Goal: Feedback & Contribution: Leave review/rating

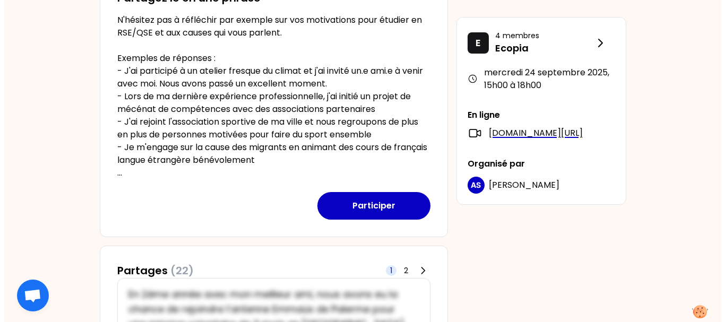
scroll to position [256, 0]
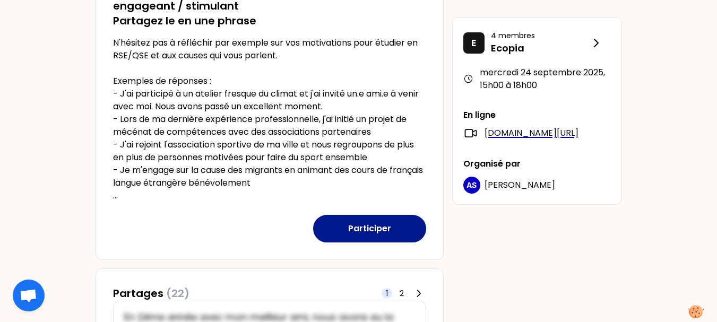
click at [356, 223] on button "Participer" at bounding box center [369, 229] width 113 height 28
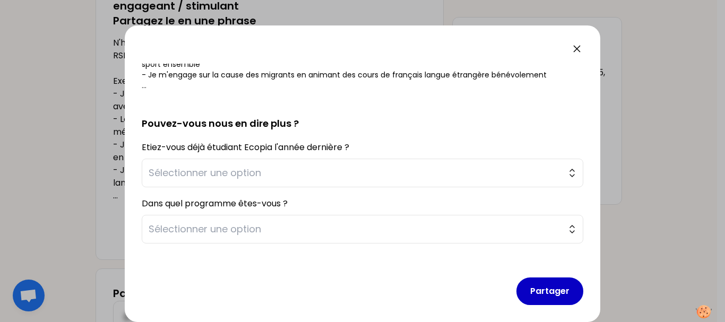
scroll to position [222, 0]
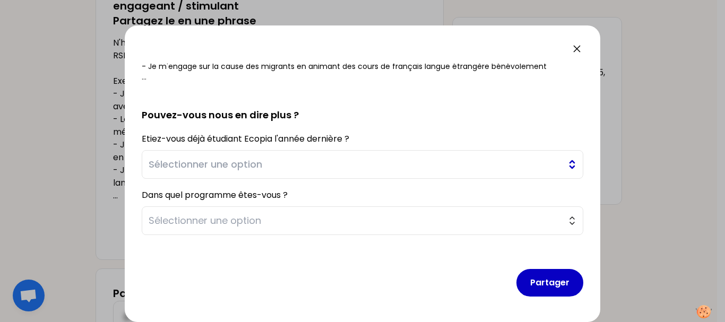
click at [384, 165] on span "Sélectionner une option" at bounding box center [355, 164] width 413 height 15
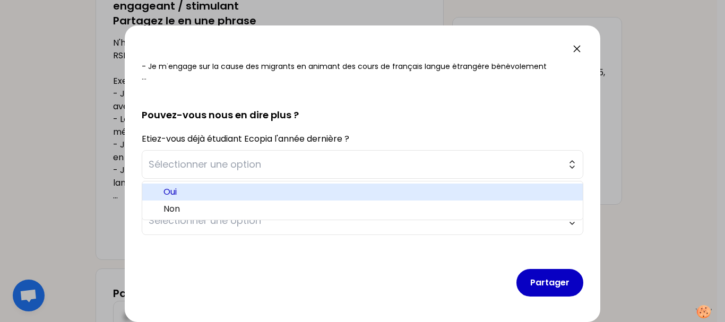
click at [302, 185] on li "Oui" at bounding box center [362, 192] width 441 height 17
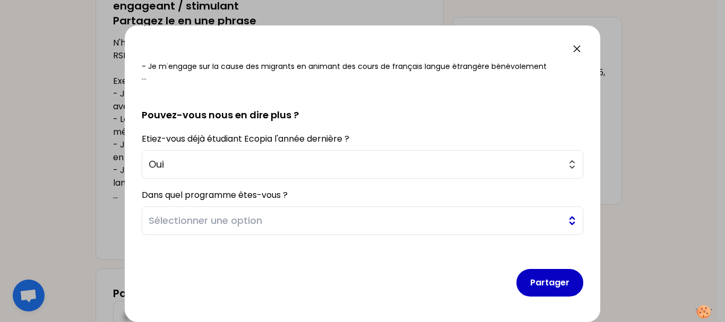
click at [282, 217] on span "Sélectionner une option" at bounding box center [355, 220] width 413 height 15
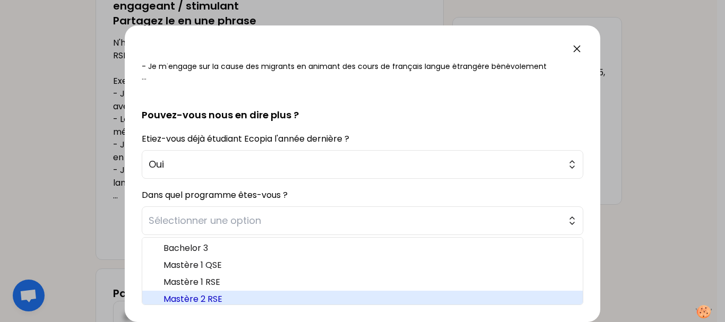
click at [216, 297] on span "Mastère 2 RSE" at bounding box center [369, 299] width 411 height 13
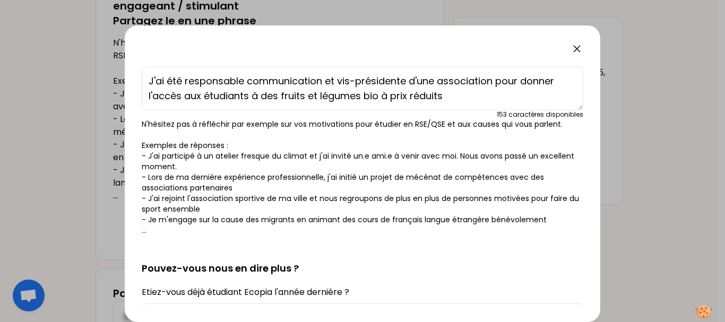
scroll to position [0, 0]
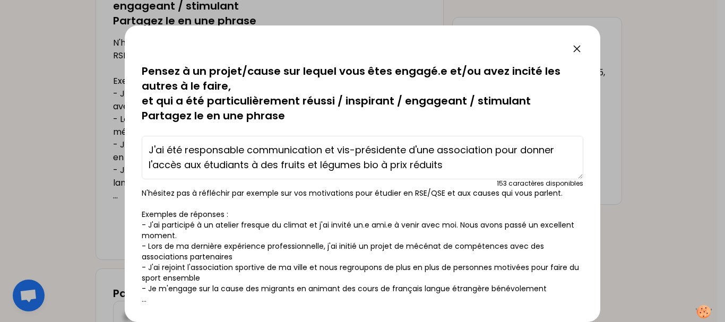
click at [496, 149] on textarea "J'ai été responsable communication et vis-présidente d'une association pour don…" at bounding box center [363, 158] width 442 height 44
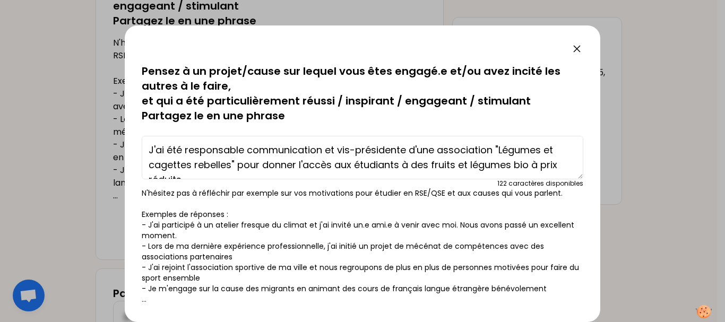
scroll to position [15, 0]
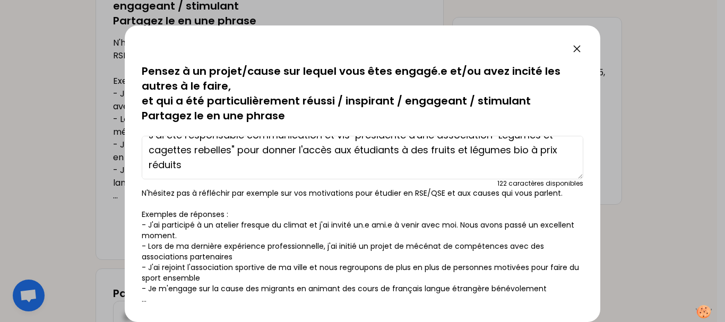
click at [486, 167] on textarea "J'ai été responsable communication et vis-présidente d'une association "Légumes…" at bounding box center [363, 158] width 442 height 44
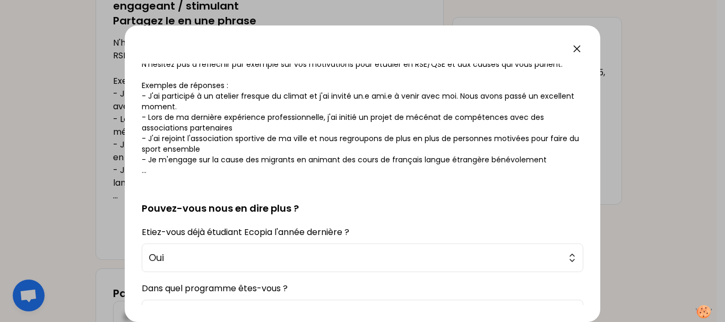
scroll to position [222, 0]
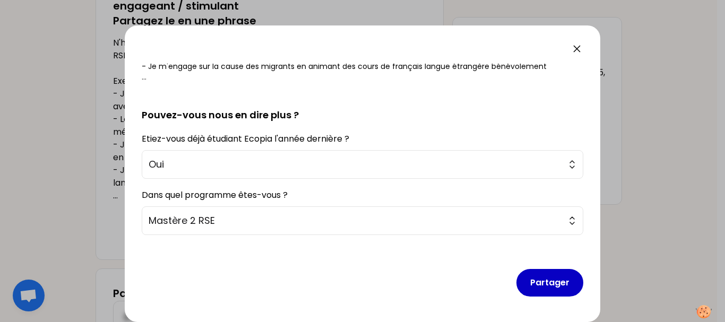
type textarea "J'ai été responsable communication et vis-présidente d'une association "Légumes…"
click at [536, 280] on button "Partager" at bounding box center [550, 283] width 67 height 28
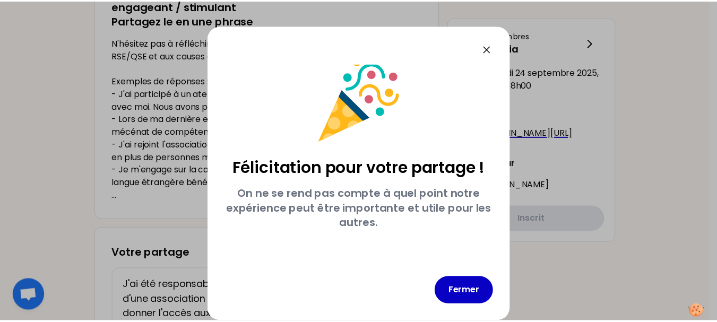
scroll to position [7, 0]
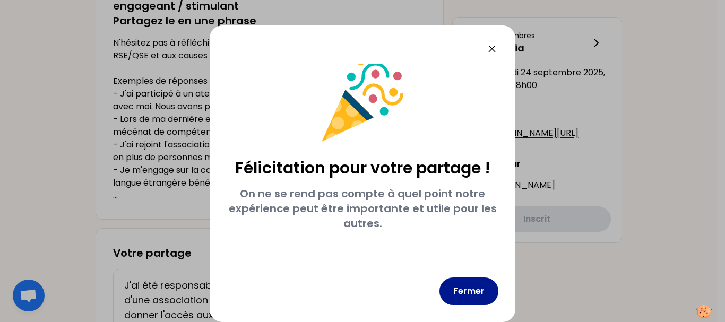
click at [462, 280] on button "Fermer" at bounding box center [469, 292] width 59 height 28
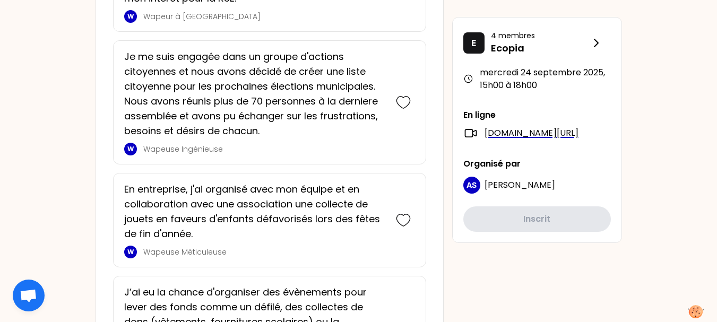
scroll to position [787, 0]
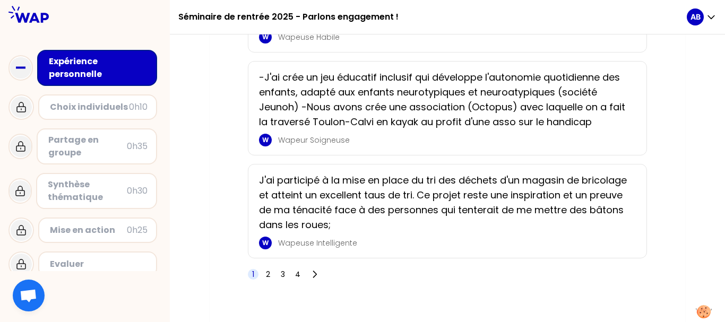
scroll to position [1878, 0]
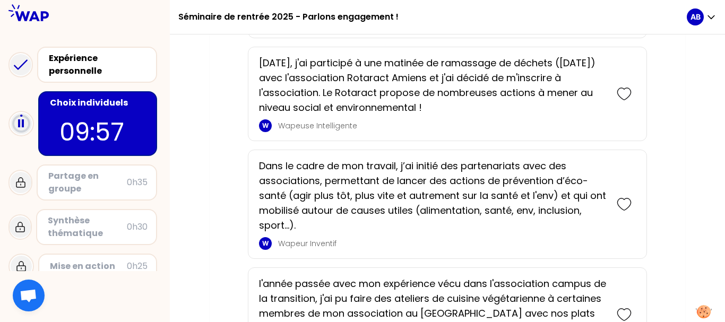
scroll to position [1584, 0]
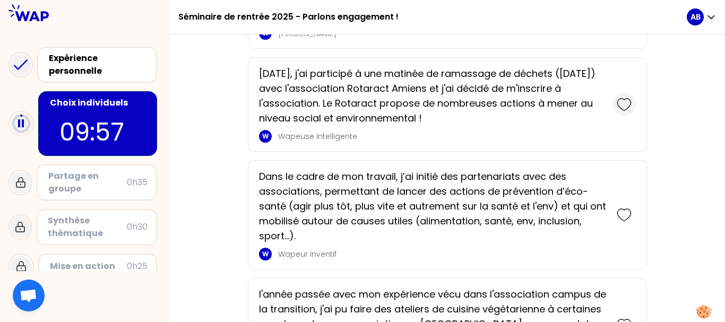
click at [621, 104] on icon at bounding box center [624, 104] width 15 height 15
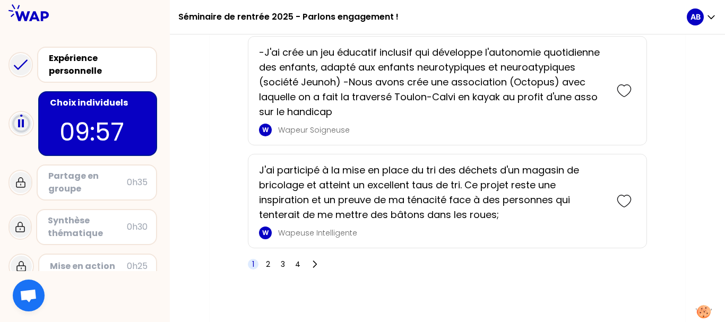
scroll to position [2003, 0]
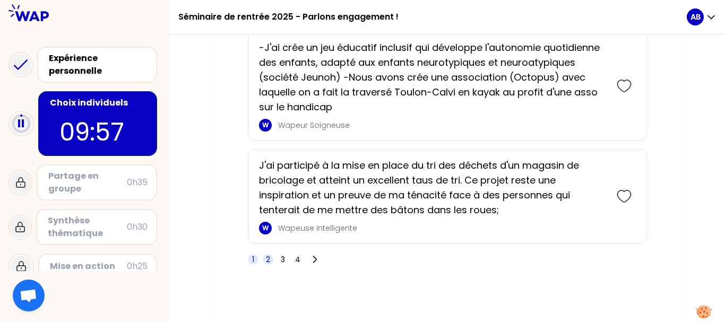
click at [270, 260] on span "2" at bounding box center [268, 259] width 4 height 11
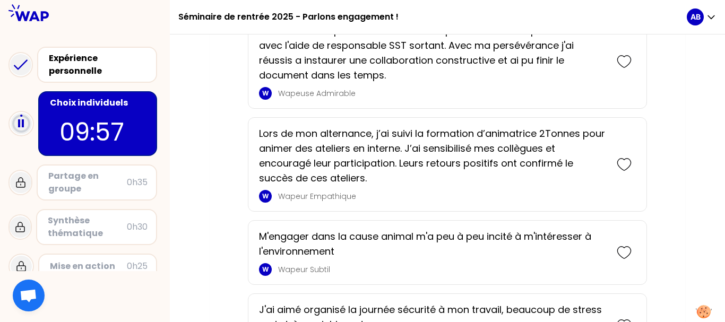
scroll to position [1108, 0]
click at [623, 165] on icon at bounding box center [624, 164] width 15 height 15
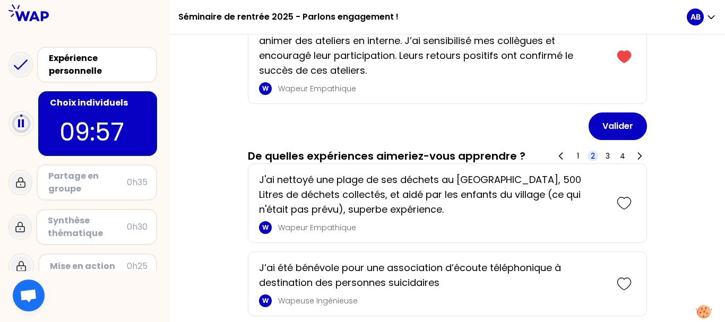
scroll to position [239, 0]
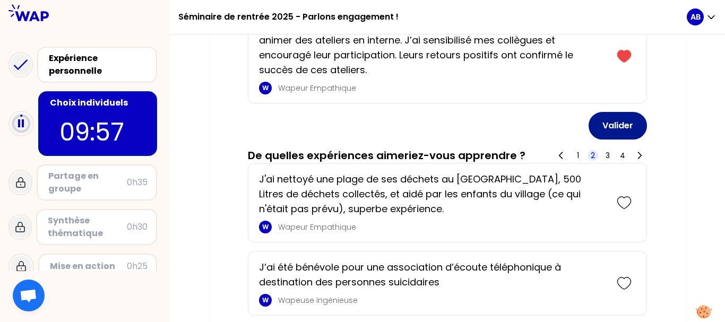
click at [610, 122] on button "Valider" at bounding box center [618, 126] width 58 height 28
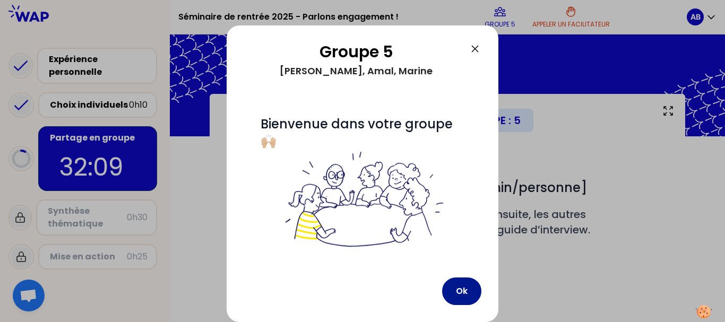
click at [448, 287] on button "Ok" at bounding box center [461, 292] width 39 height 28
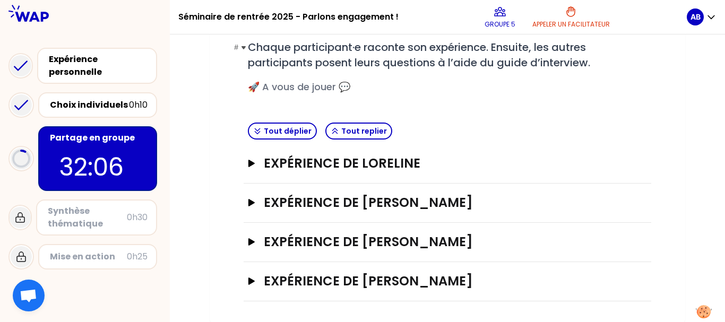
scroll to position [168, 0]
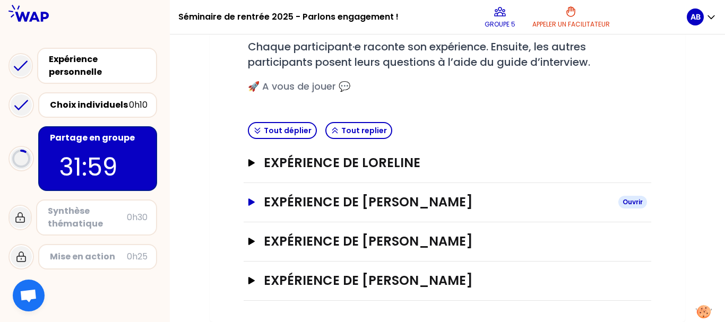
click at [297, 200] on h3 "Expérience de [PERSON_NAME]" at bounding box center [437, 202] width 346 height 17
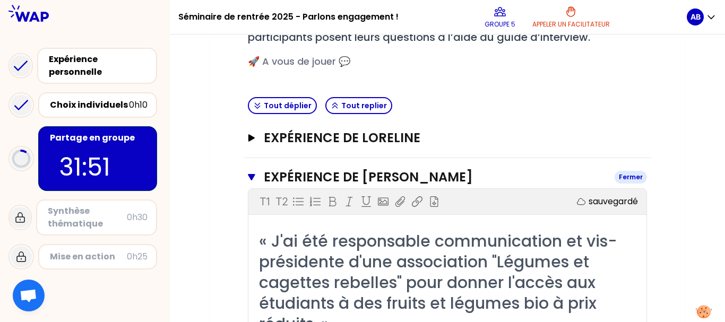
scroll to position [192, 0]
click at [321, 178] on h3 "Expérience de [PERSON_NAME]" at bounding box center [435, 177] width 342 height 17
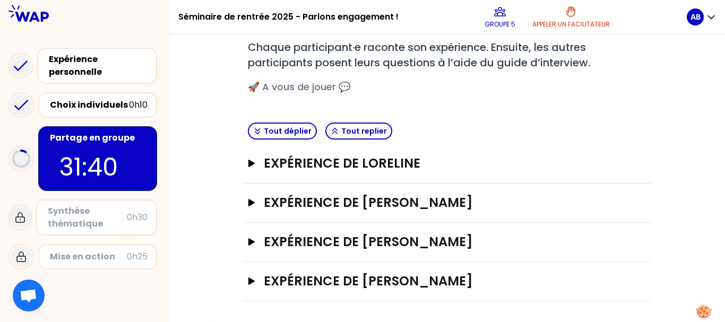
scroll to position [168, 0]
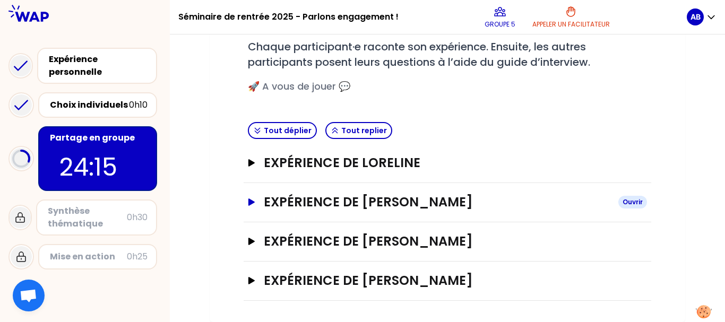
click at [302, 200] on h3 "Expérience de [PERSON_NAME]" at bounding box center [437, 202] width 346 height 17
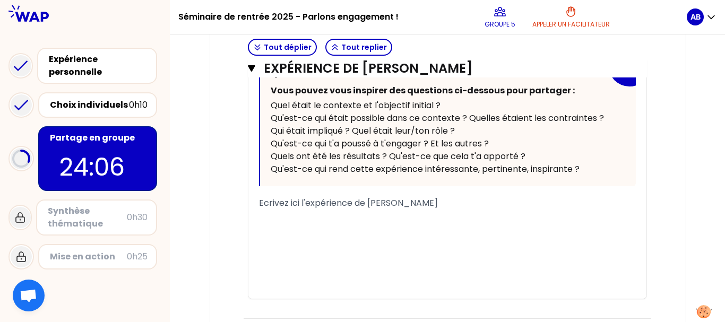
scroll to position [486, 0]
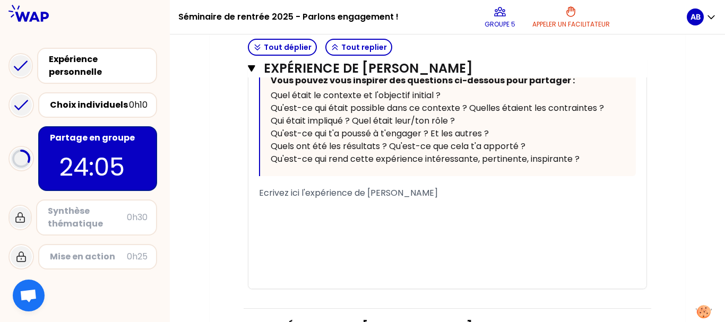
click at [389, 199] on span "Ecrivez ici l'expérience de [PERSON_NAME]" at bounding box center [348, 193] width 179 height 12
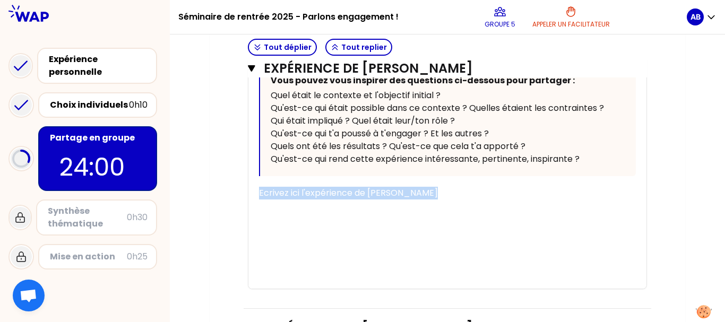
drag, startPoint x: 426, startPoint y: 196, endPoint x: 250, endPoint y: 185, distance: 176.6
click at [250, 185] on div "« J'ai été responsable communication et vis-présidente d'une association "Légum…" at bounding box center [448, 113] width 398 height 352
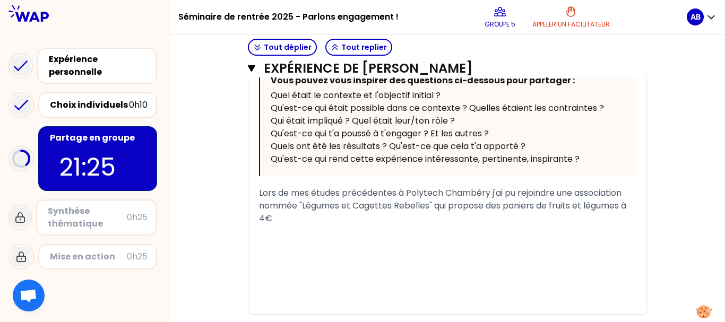
click at [625, 209] on span "Lors de mes études précédentes à Polytech Chambéry j'ai pu rejoindre une associ…" at bounding box center [444, 206] width 370 height 38
click at [359, 221] on div "Lors de mes études précédentes à Polytech Chambéry j'ai pu rejoindre une associ…" at bounding box center [447, 206] width 377 height 38
click at [634, 205] on div "Lors de mes études précédentes à Polytech Chambéry j'ai pu rejoindre une associ…" at bounding box center [447, 206] width 377 height 38
click at [353, 220] on div "Lors de mes études précédentes à Polytech Chambéry j'ai pu rejoindre une associ…" at bounding box center [447, 206] width 377 height 38
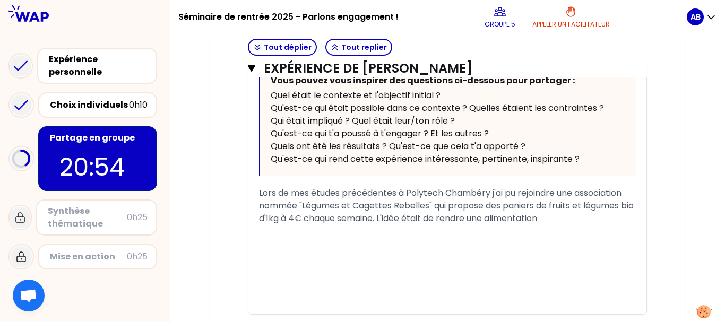
click at [502, 220] on span "Lors de mes études précédentes à Polytech Chambéry j'ai pu rejoindre une associ…" at bounding box center [447, 206] width 377 height 38
click at [565, 218] on div "Lors de mes études précédentes à Polytech Chambéry j'ai pu rejoindre une associ…" at bounding box center [447, 206] width 377 height 38
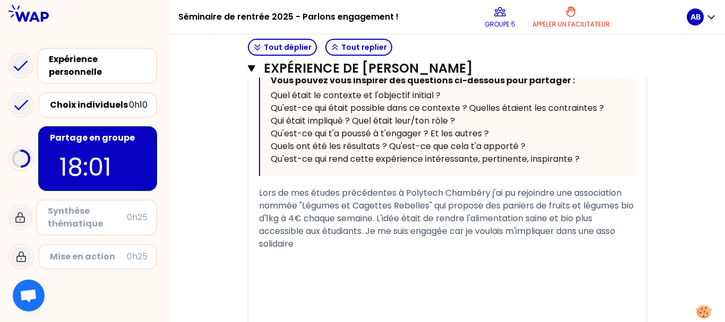
click at [452, 246] on div "Lors de mes études précédentes à Polytech Chambéry j'ai pu rejoindre une associ…" at bounding box center [447, 219] width 377 height 64
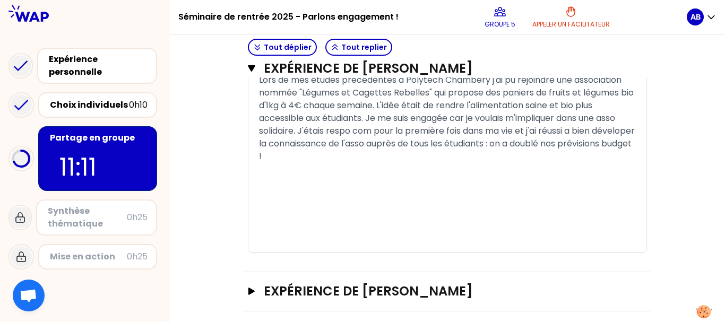
scroll to position [570, 0]
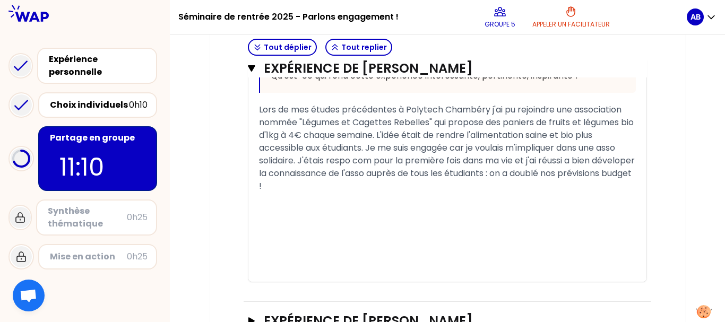
click at [335, 258] on div "﻿" at bounding box center [447, 262] width 377 height 13
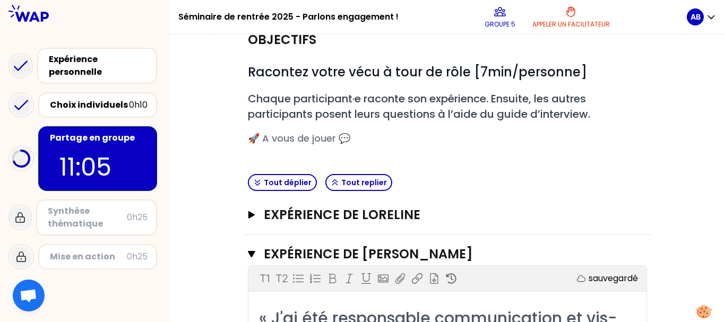
scroll to position [109, 0]
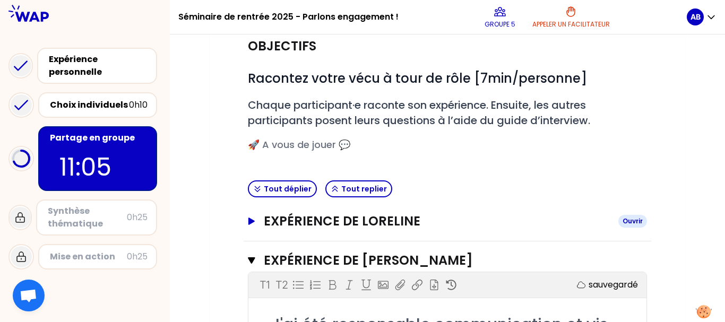
click at [341, 224] on h3 "Expérience de Loreline" at bounding box center [437, 221] width 346 height 17
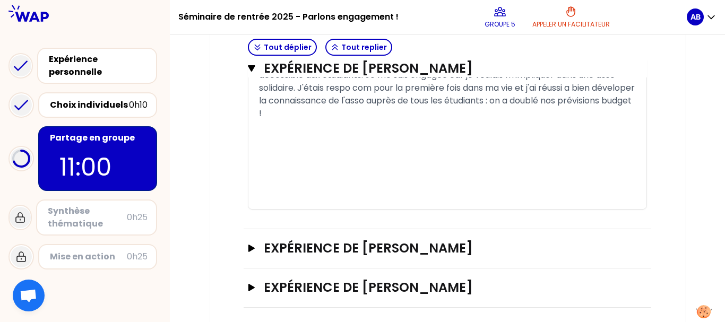
scroll to position [1115, 0]
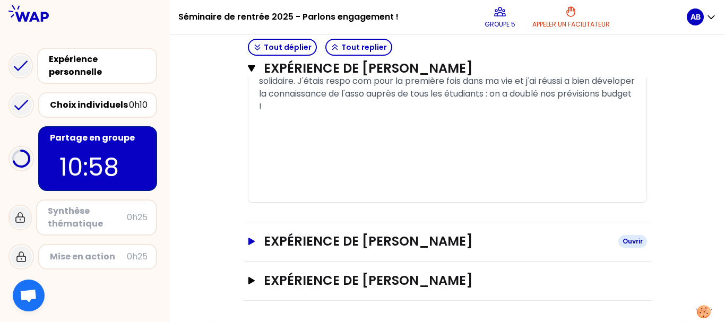
click at [287, 246] on h3 "Expérience de [PERSON_NAME]" at bounding box center [437, 241] width 346 height 17
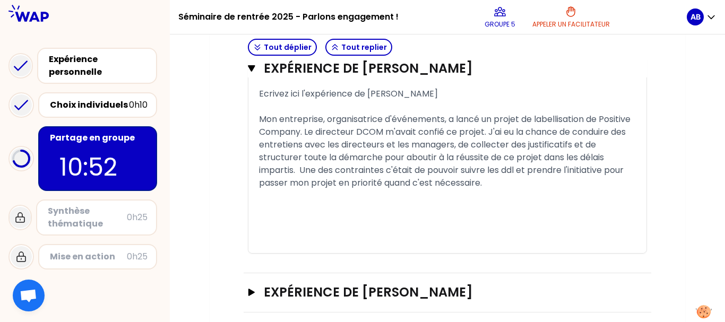
scroll to position [1543, 0]
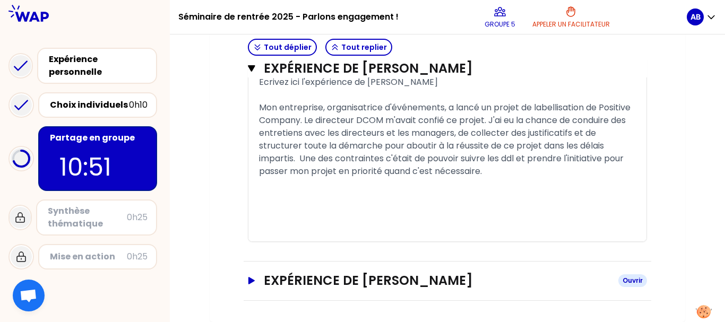
click at [297, 280] on h3 "Expérience de [PERSON_NAME]" at bounding box center [437, 280] width 346 height 17
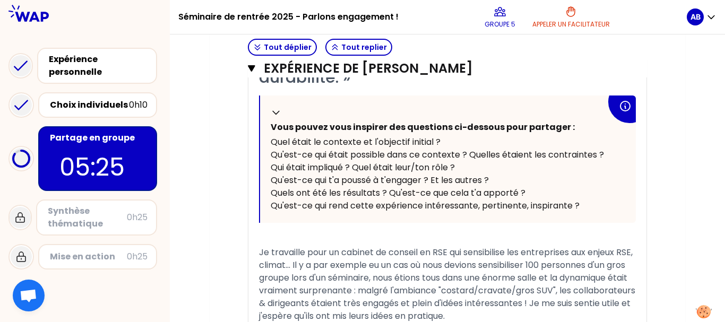
scroll to position [1989, 0]
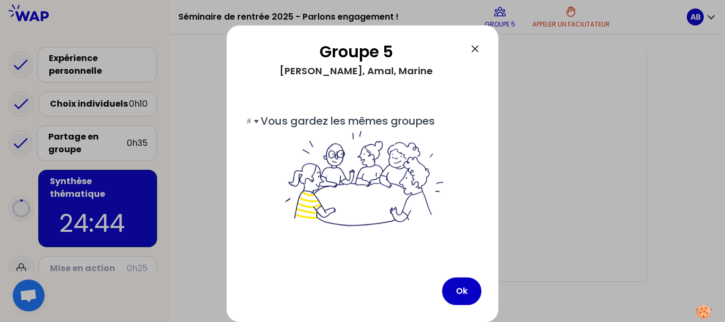
scroll to position [62, 0]
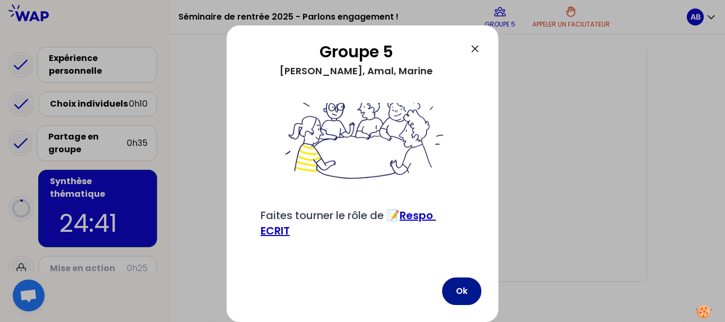
click at [444, 289] on button "Ok" at bounding box center [461, 292] width 39 height 28
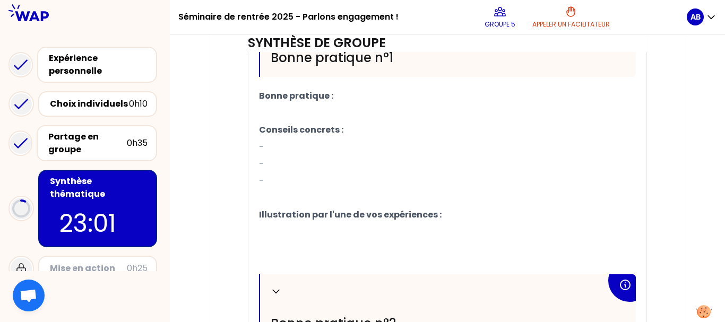
scroll to position [402, 0]
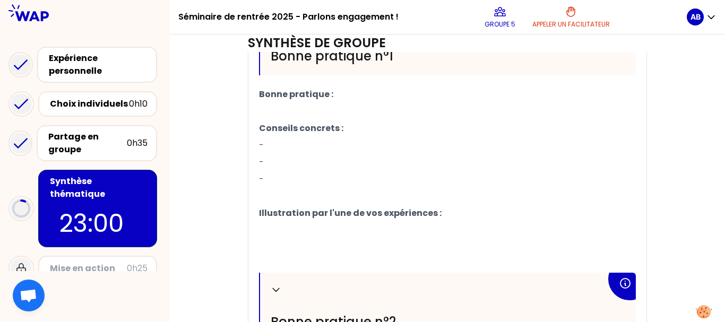
click at [355, 94] on p "Bonne pratique :" at bounding box center [447, 94] width 377 height 17
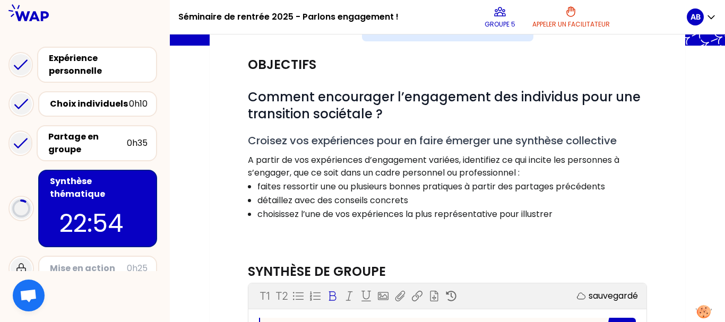
scroll to position [110, 0]
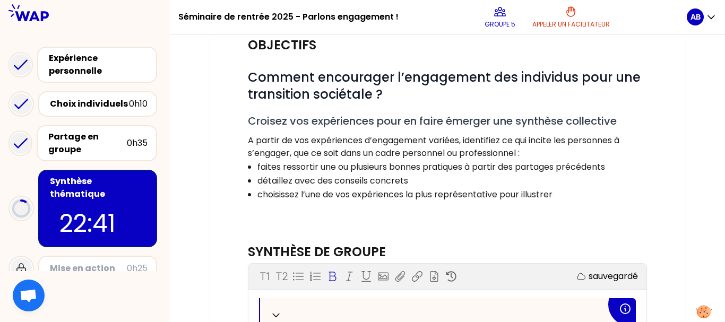
click at [360, 93] on span "Comment encourager l’engagement des individus pour une transition sociétale ?" at bounding box center [446, 85] width 396 height 35
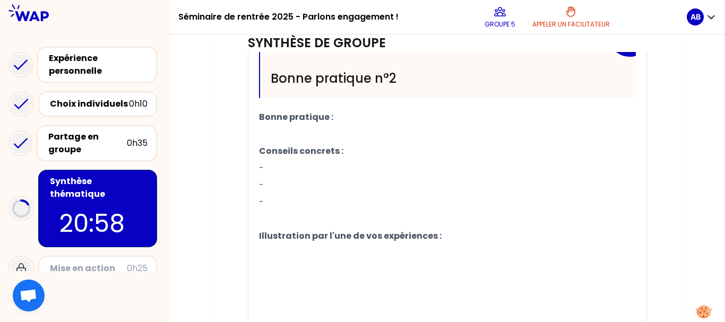
scroll to position [624, 0]
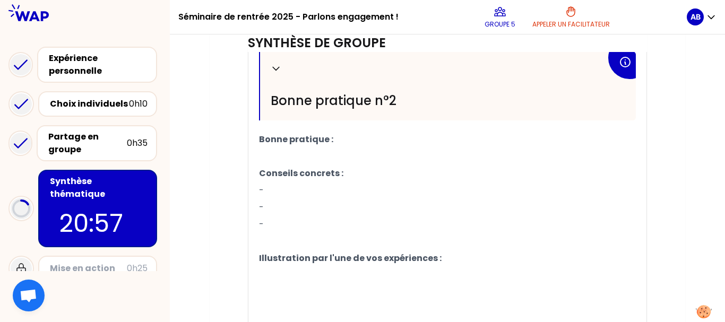
click at [314, 160] on p "﻿" at bounding box center [447, 156] width 377 height 17
click at [341, 143] on p "Bonne pratique :" at bounding box center [447, 139] width 377 height 17
click at [284, 186] on p "-" at bounding box center [447, 190] width 377 height 17
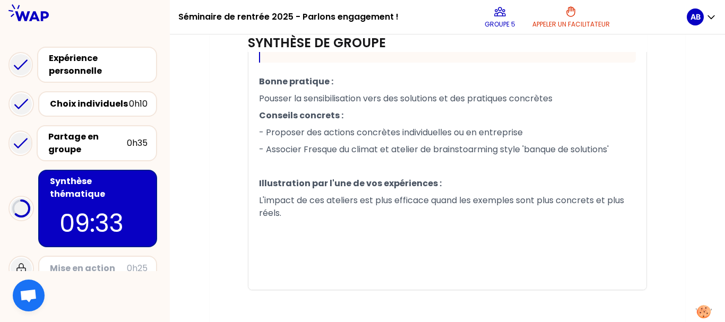
scroll to position [716, 0]
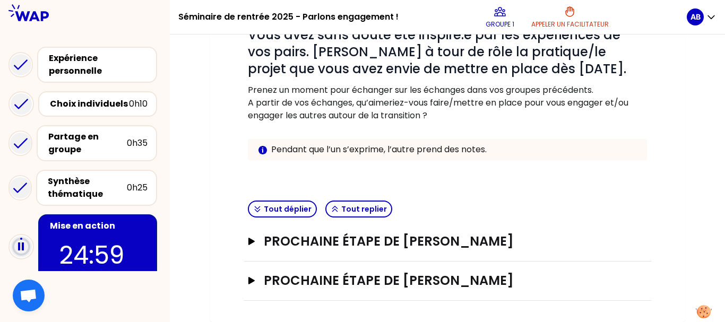
scroll to position [153, 0]
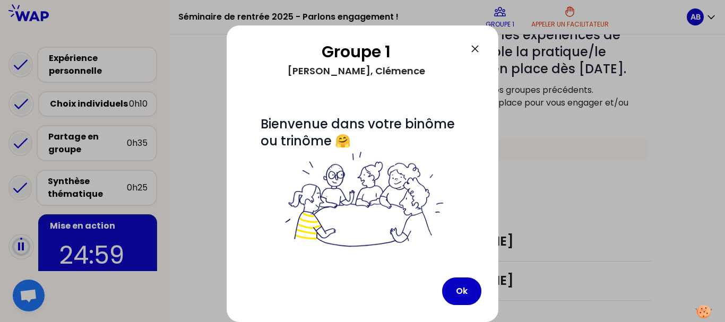
click at [475, 47] on icon at bounding box center [475, 48] width 13 height 13
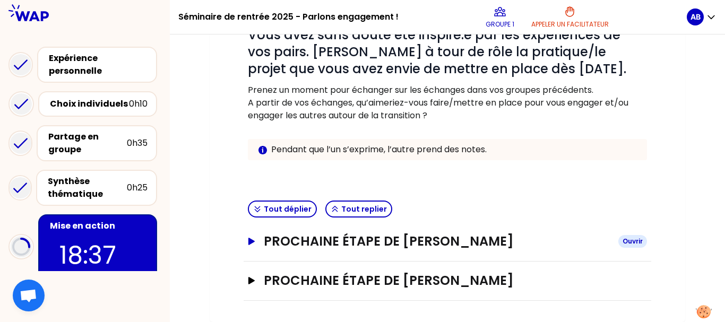
click at [275, 236] on h3 "Prochaine étape de [PERSON_NAME]" at bounding box center [437, 241] width 346 height 17
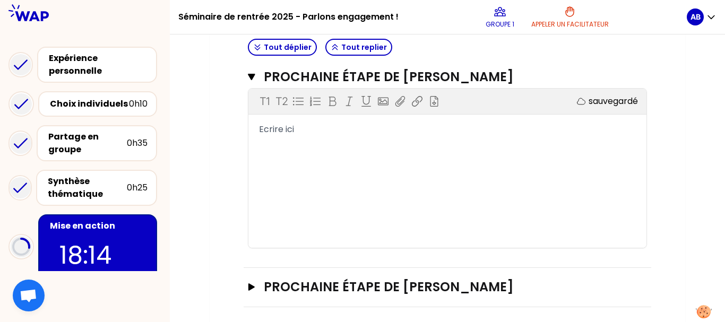
scroll to position [324, 0]
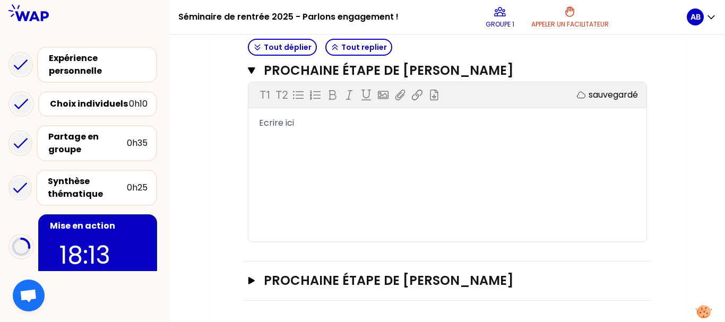
click at [290, 126] on span "Ecrire ici" at bounding box center [276, 123] width 35 height 12
drag, startPoint x: 307, startPoint y: 121, endPoint x: 262, endPoint y: 126, distance: 45.0
click at [262, 126] on div "Ecrire ici" at bounding box center [447, 123] width 377 height 13
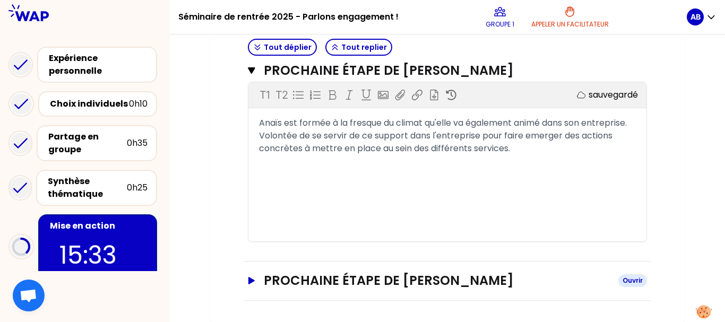
click at [378, 273] on h3 "Prochaine étape de [PERSON_NAME]" at bounding box center [437, 280] width 346 height 17
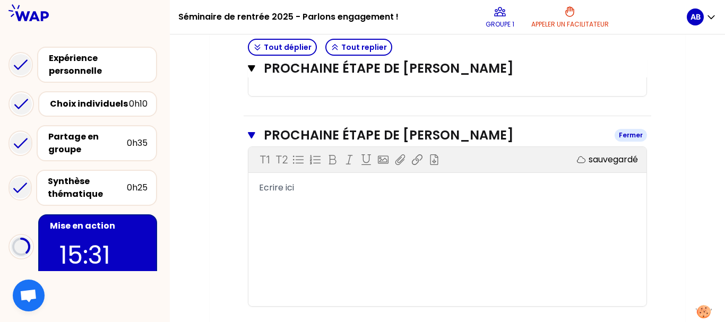
scroll to position [495, 0]
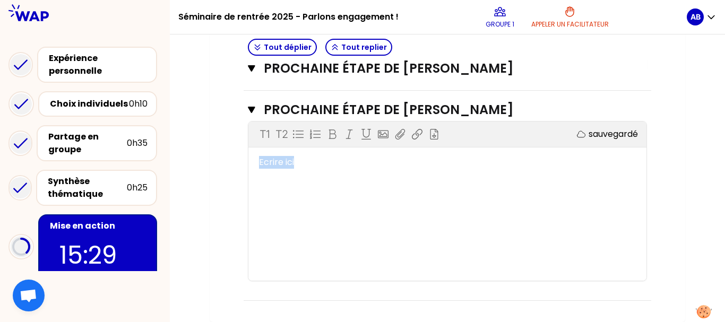
drag, startPoint x: 303, startPoint y: 160, endPoint x: 244, endPoint y: 159, distance: 58.9
click at [244, 159] on div "Prochaine étape de [PERSON_NAME] Fermer T1 T2 Exporter sauvegardé Ecrire ici" at bounding box center [448, 196] width 408 height 210
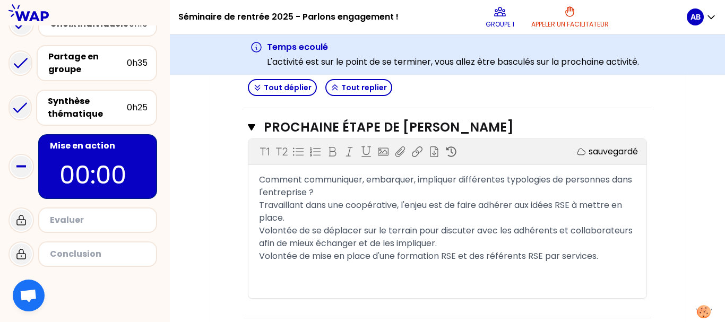
scroll to position [535, 0]
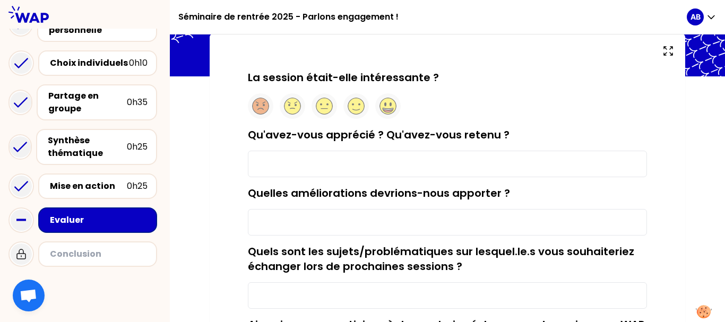
scroll to position [62, 0]
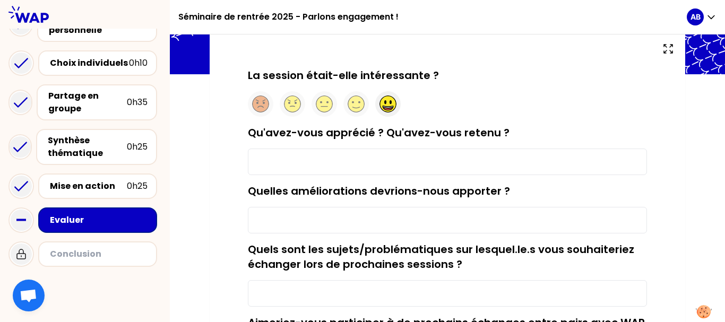
click at [381, 99] on icon at bounding box center [388, 104] width 17 height 17
click at [492, 158] on input "Qu'avez-vous apprécié ? Qu'avez-vous retenu ?" at bounding box center [447, 162] width 399 height 27
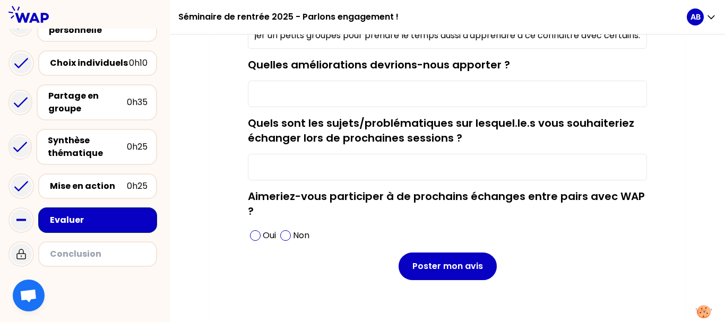
scroll to position [202, 0]
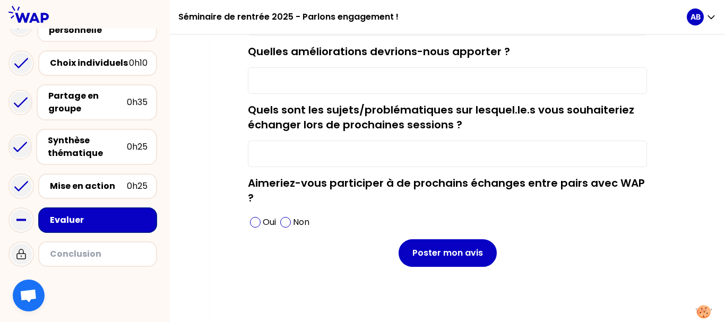
type input "J'ai apprécié pouvoir échanger un petits groupes pour prendre le temps aussi d'…"
click at [352, 84] on input "Quelles améliorations devrions-nous apporter ?" at bounding box center [447, 80] width 399 height 27
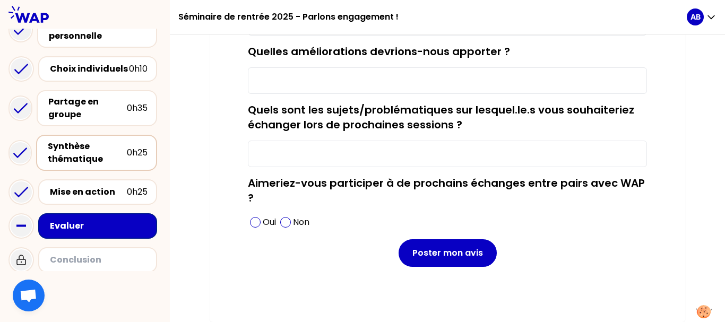
scroll to position [44, 0]
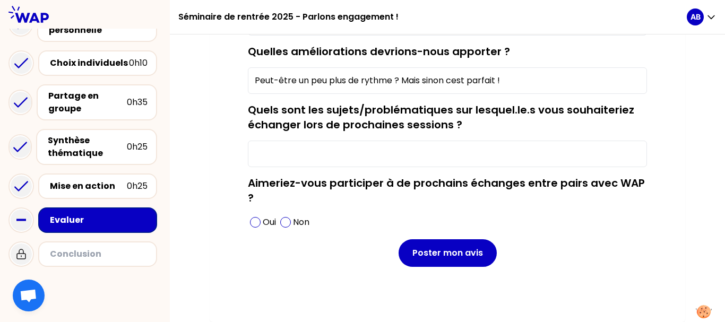
click at [451, 81] on input "Peut-être un peu plus de rythme ? Mais sinon cest parfait !" at bounding box center [447, 80] width 399 height 27
type input "Peut-être un peu plus de rythme ? Mais sinon c'est parfait !"
click at [313, 147] on input "Quels sont les sujets/problématiques sur lesquel.le.s vous souhaiteriez échange…" at bounding box center [447, 154] width 399 height 27
click at [252, 219] on span at bounding box center [255, 222] width 11 height 11
click at [417, 148] on input "Expériences de management" at bounding box center [447, 154] width 399 height 27
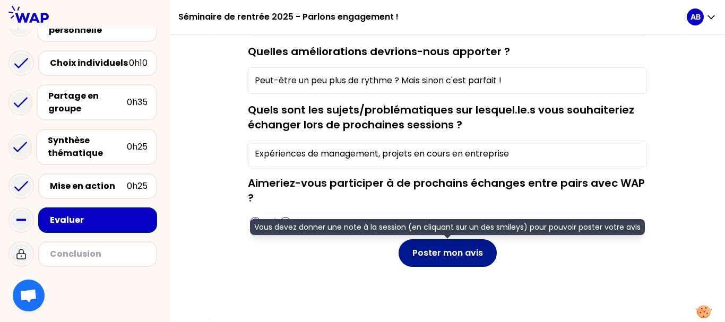
type input "Expériences de management, projets en cours en entreprise"
click at [453, 262] on button "Poster mon avis" at bounding box center [448, 253] width 98 height 28
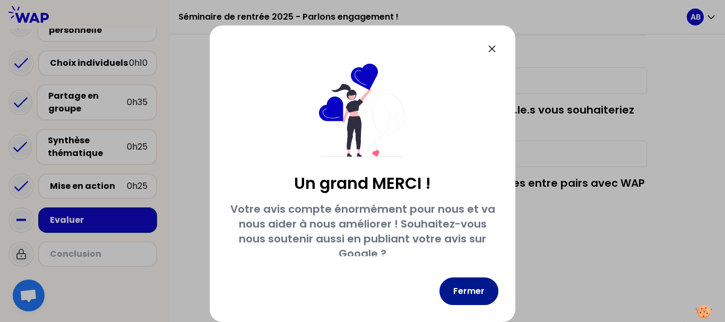
click at [466, 281] on button "Fermer" at bounding box center [469, 292] width 59 height 28
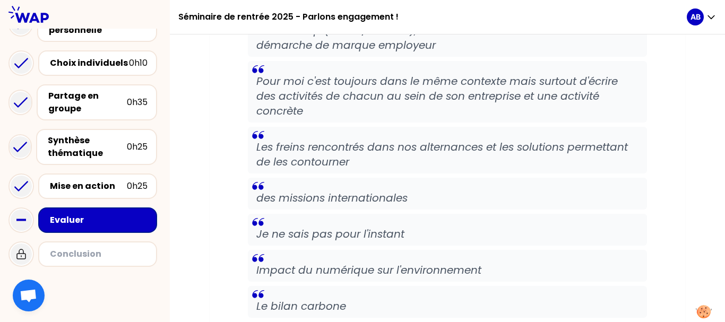
scroll to position [5962, 0]
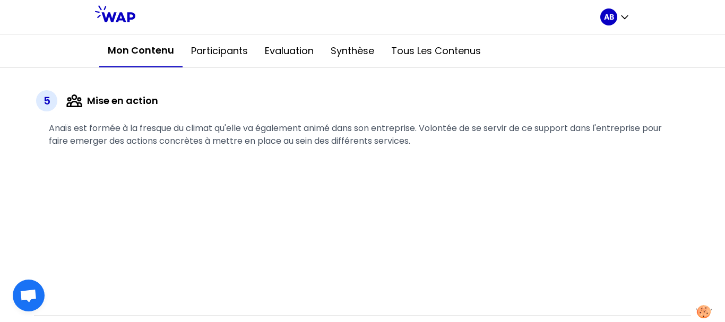
scroll to position [1649, 0]
